Goal: Transaction & Acquisition: Purchase product/service

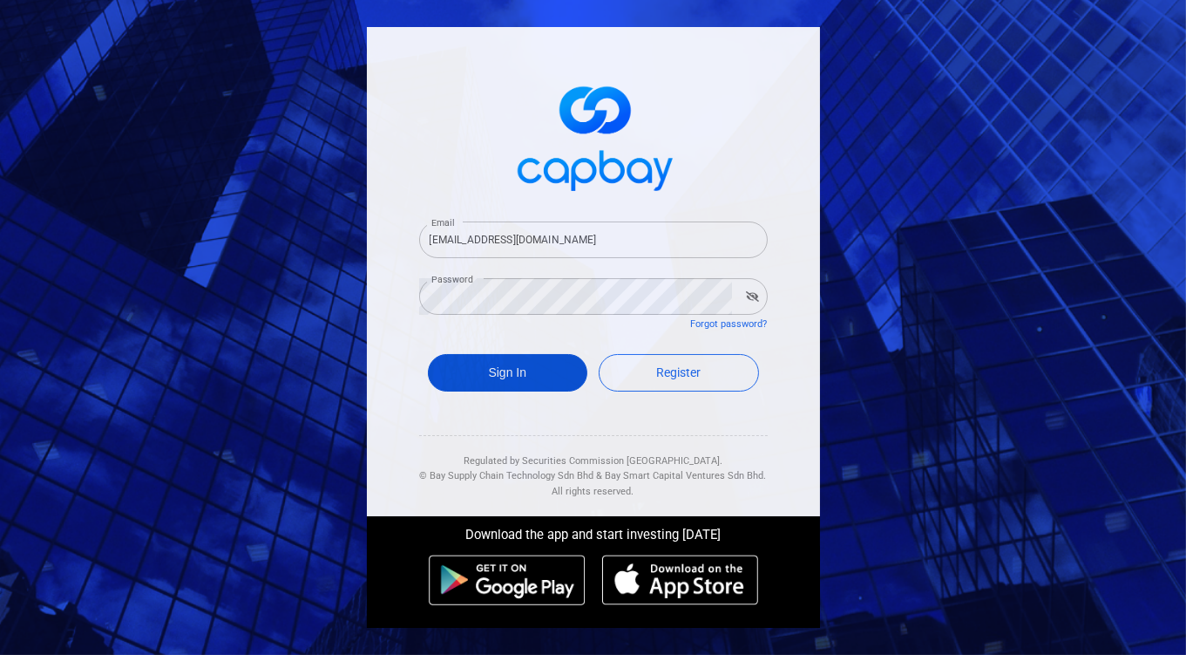
click at [516, 373] on button "Sign In" at bounding box center [508, 372] width 160 height 37
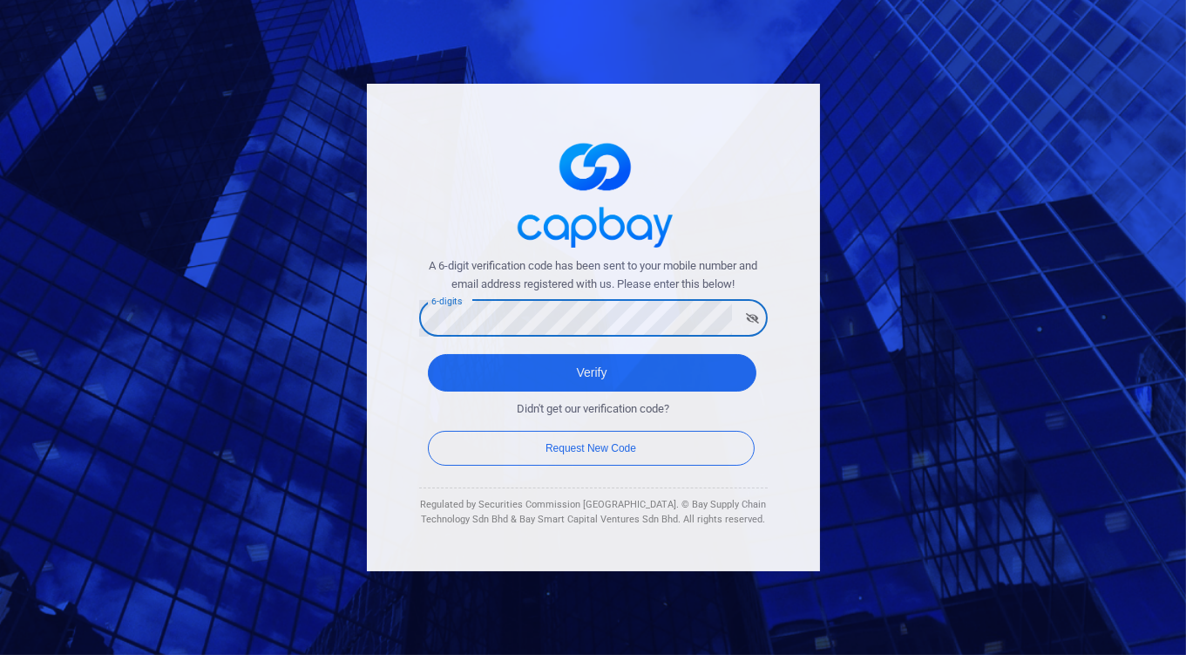
click at [428, 354] on button "Verify" at bounding box center [592, 372] width 329 height 37
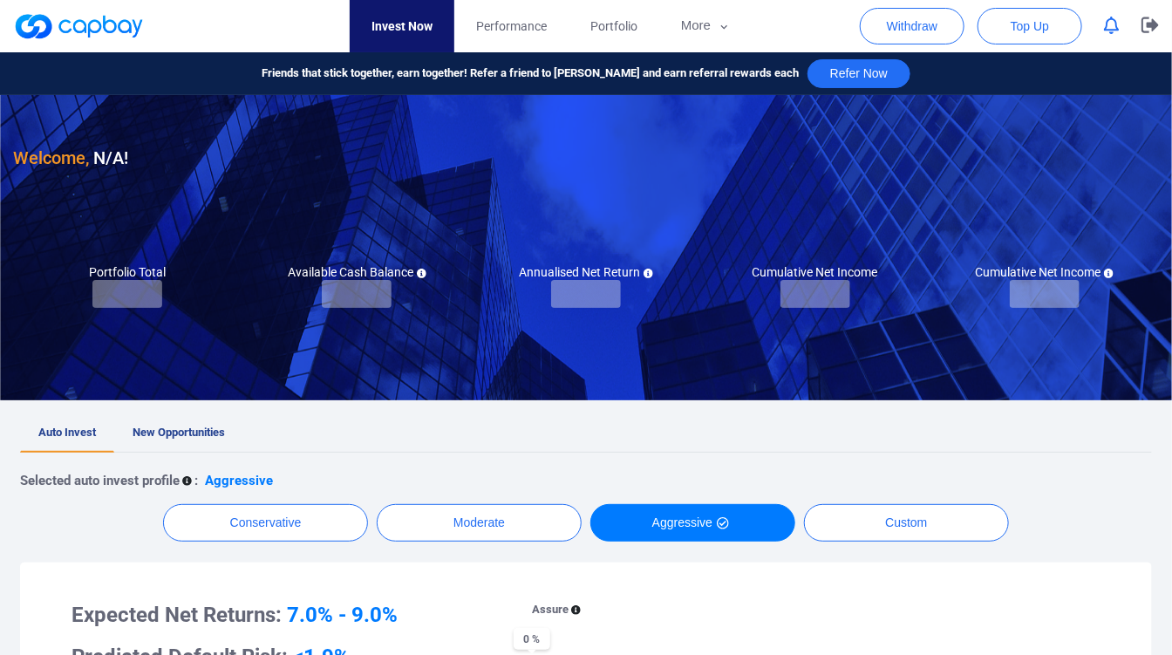
checkbox input "true"
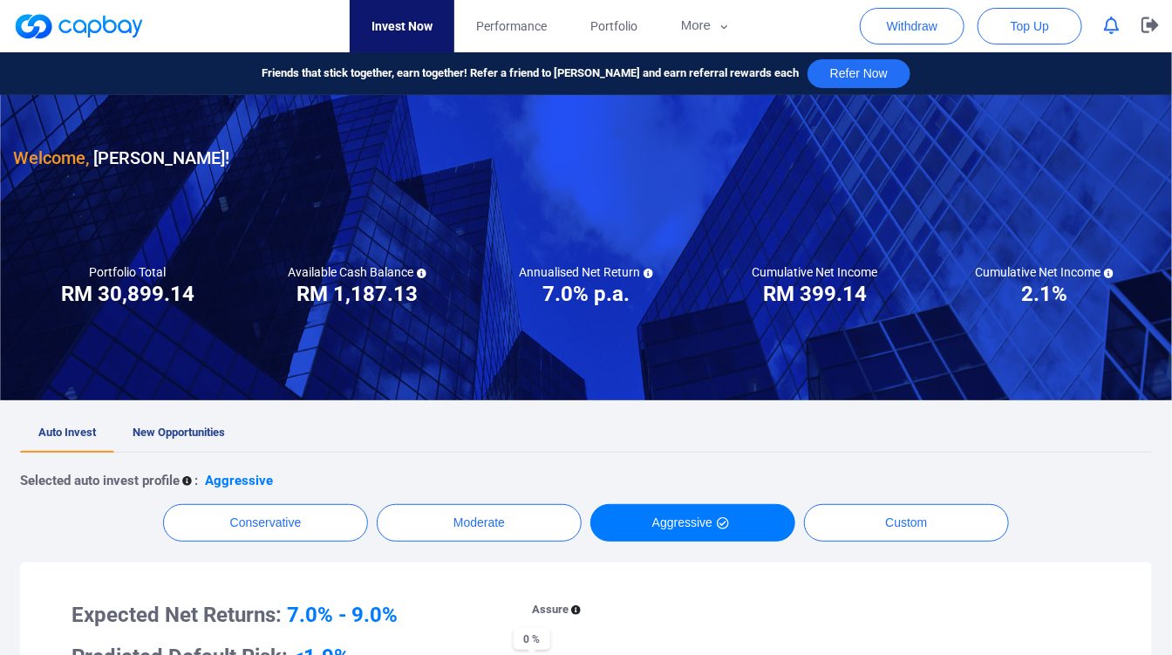
click at [180, 419] on link "New Opportunities" at bounding box center [178, 433] width 129 height 38
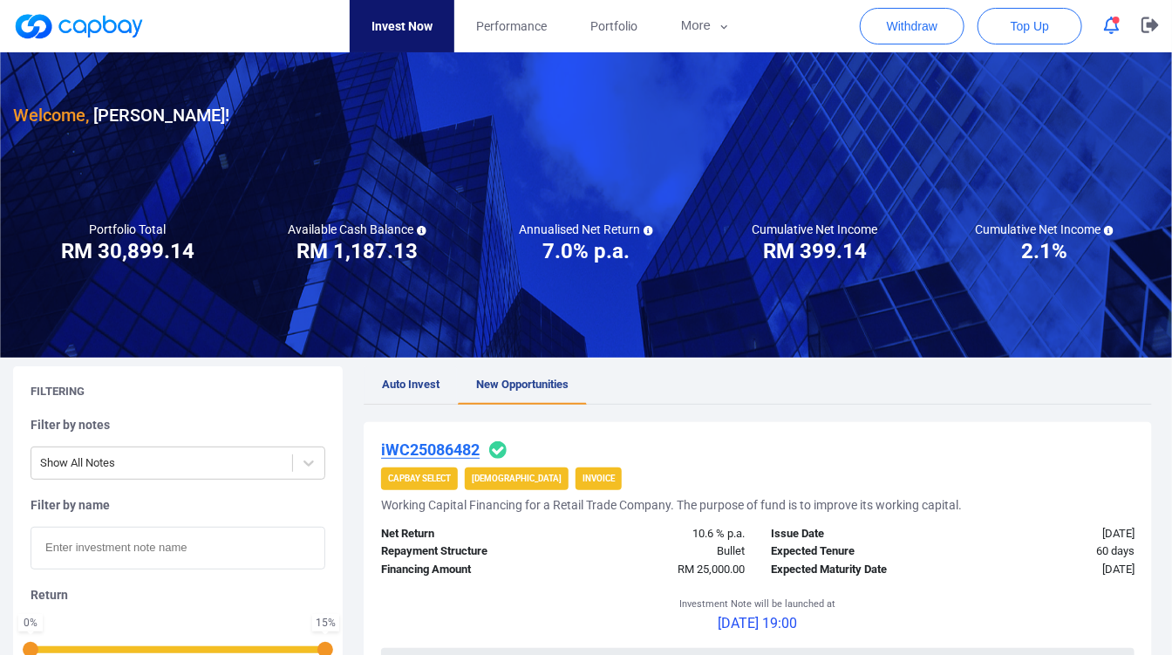
click at [446, 384] on link "Auto Invest" at bounding box center [411, 385] width 94 height 38
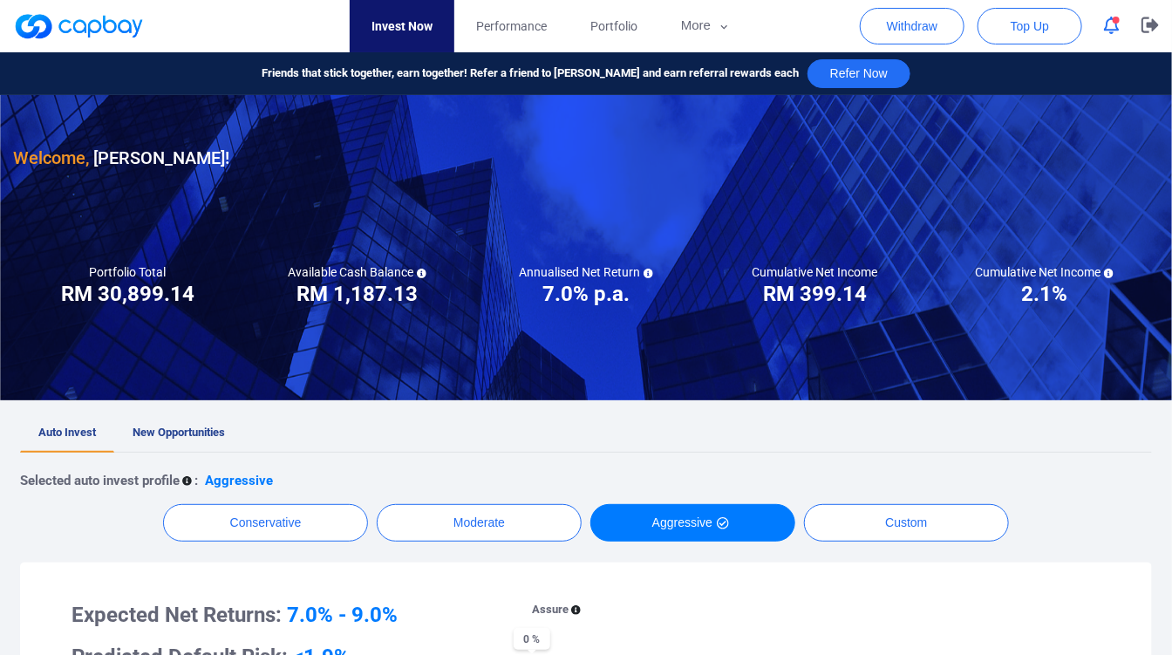
scroll to position [97, 0]
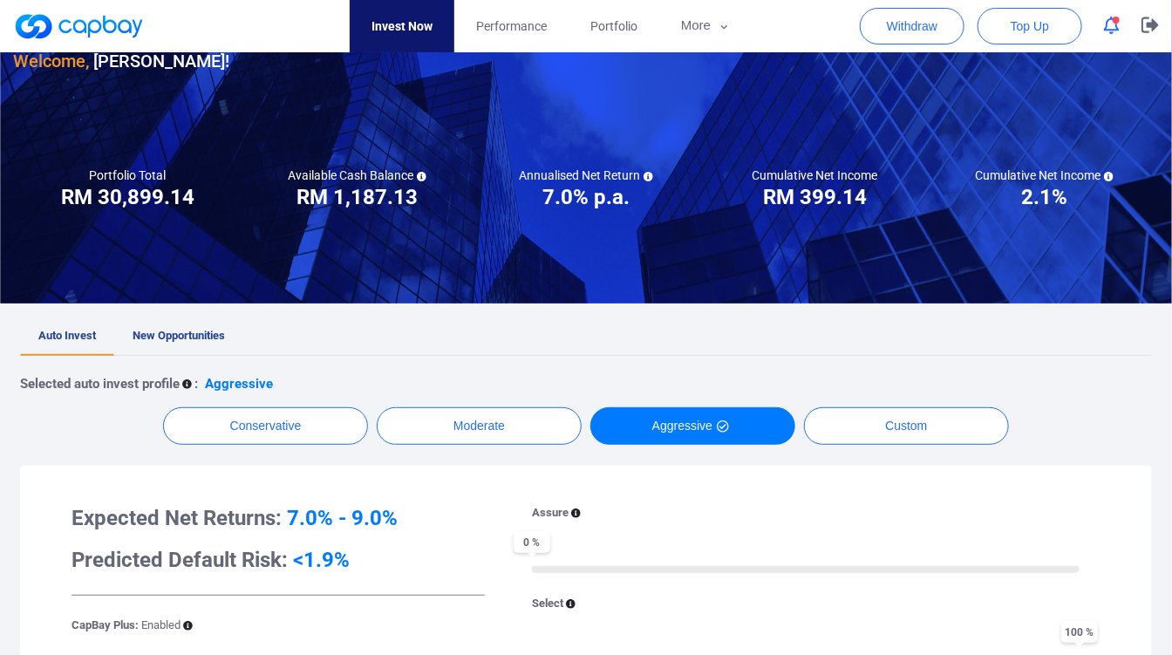
click at [238, 344] on link "New Opportunities" at bounding box center [178, 336] width 129 height 38
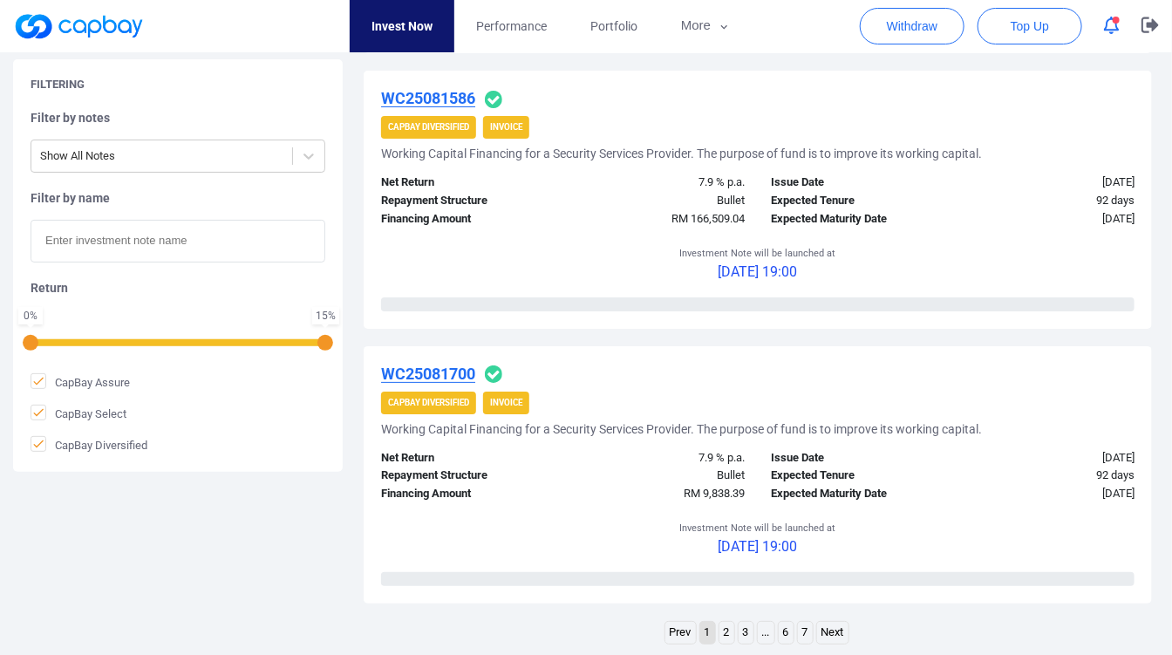
scroll to position [2615, 0]
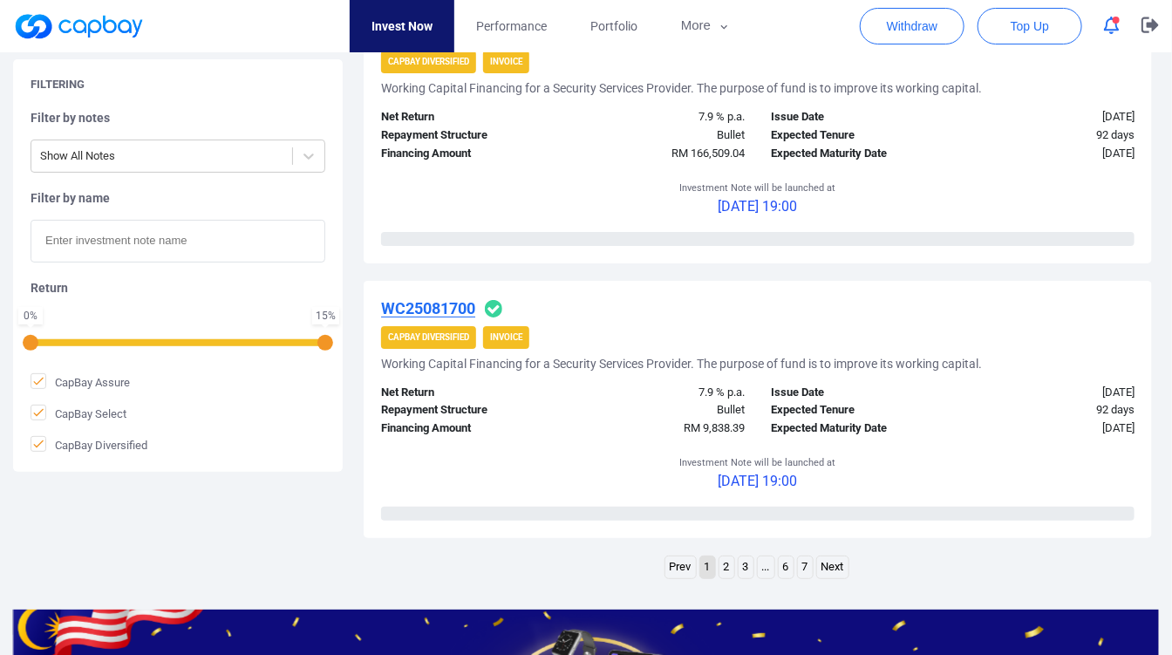
click at [719, 558] on link "2" at bounding box center [726, 567] width 15 height 22
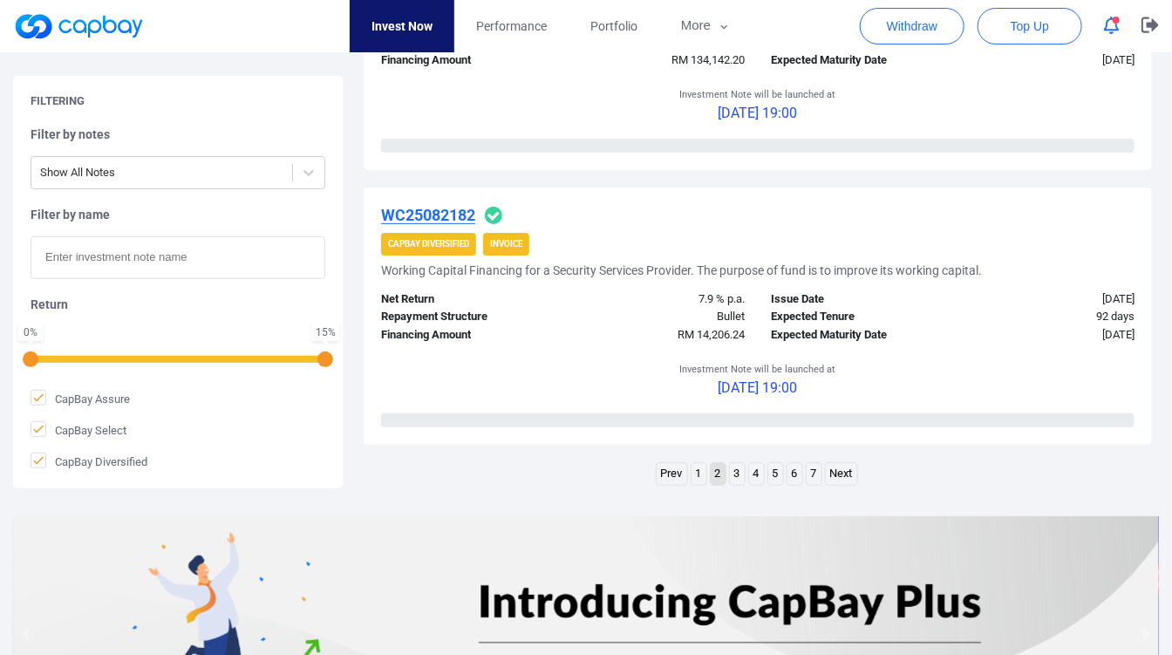
scroll to position [2896, 0]
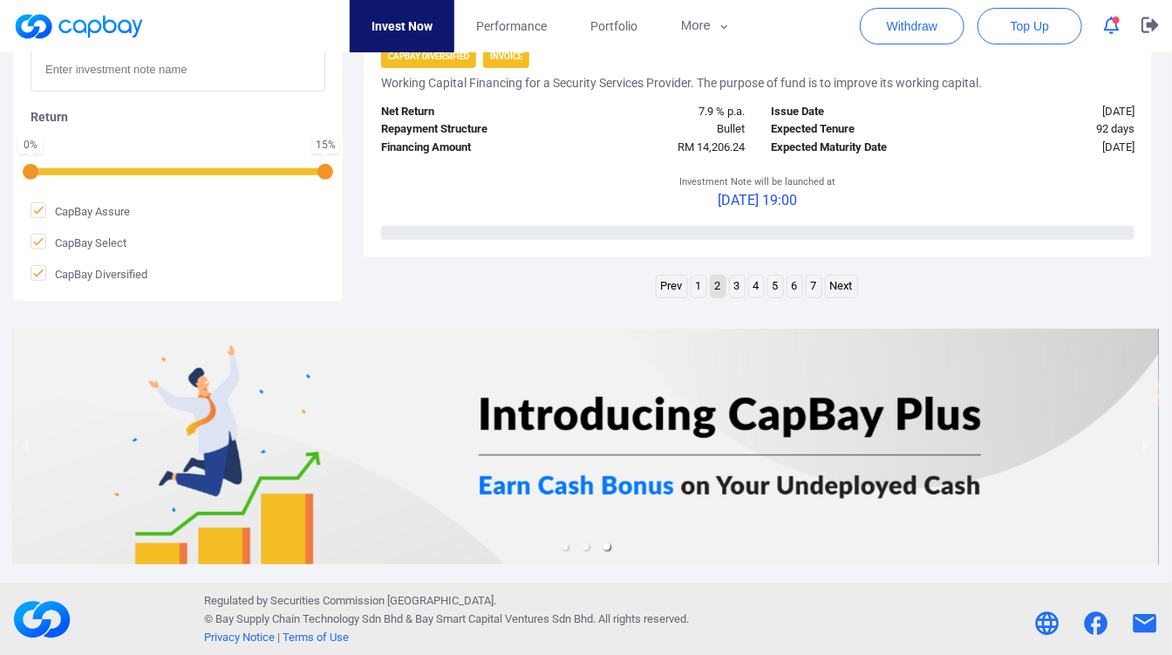
click at [744, 286] on link "3" at bounding box center [737, 286] width 15 height 22
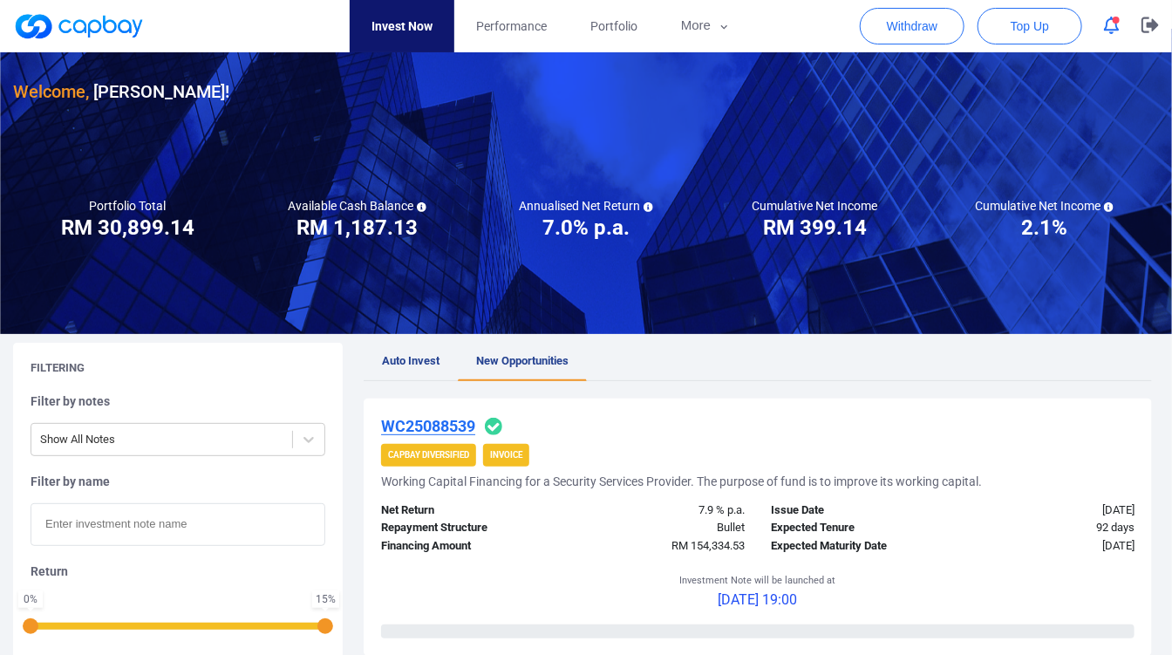
scroll to position [0, 0]
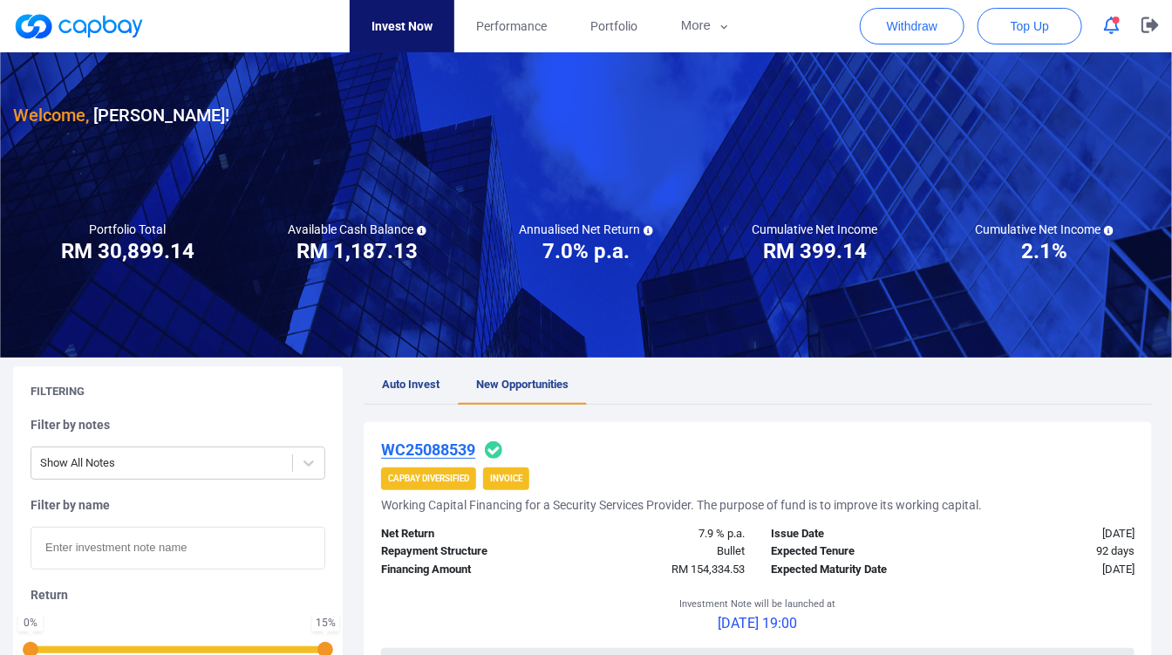
click at [628, 251] on h3 "7.0% p.a." at bounding box center [585, 251] width 87 height 28
click at [776, 254] on h3 "RM 399.14" at bounding box center [815, 251] width 104 height 28
click at [436, 377] on span "Auto Invest" at bounding box center [411, 383] width 58 height 13
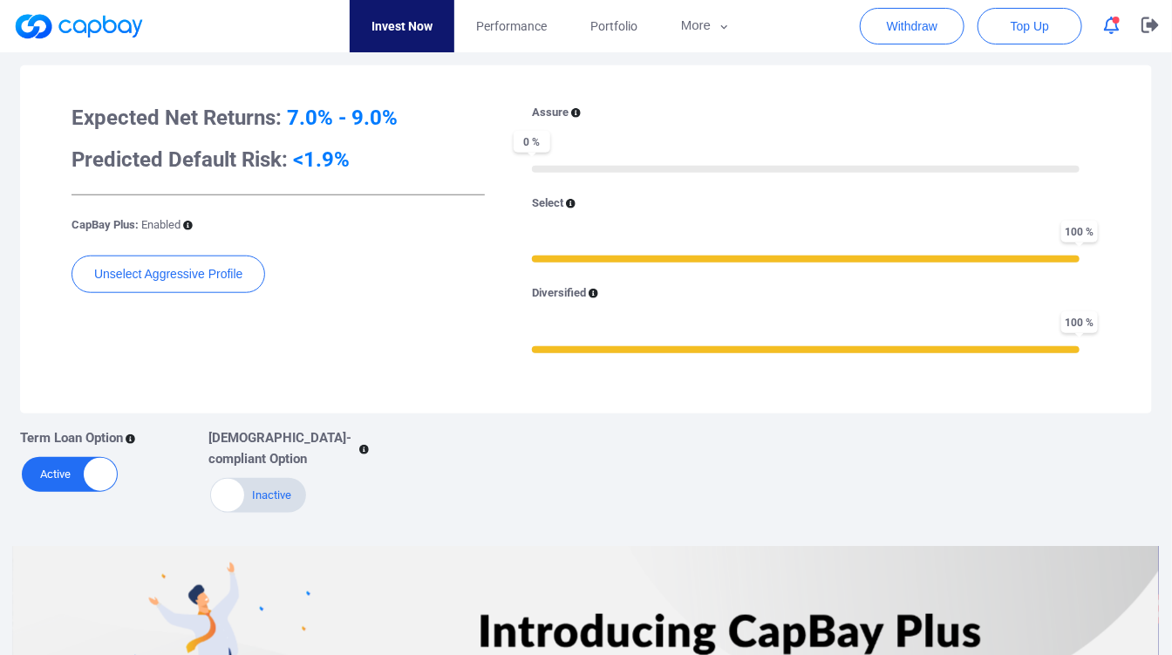
scroll to position [713, 0]
